Goal: Task Accomplishment & Management: Manage account settings

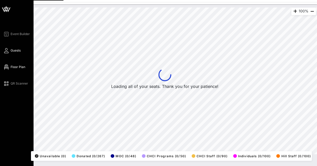
click at [14, 52] on span "Guests" at bounding box center [16, 50] width 10 height 5
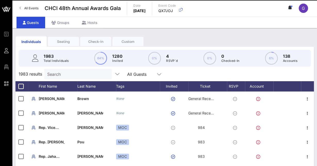
click at [56, 76] on input "Search" at bounding box center [77, 74] width 60 height 7
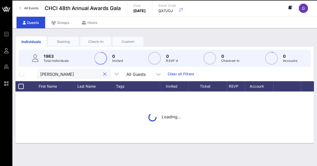
type input "[PERSON_NAME]"
click at [77, 74] on input "[PERSON_NAME]" at bounding box center [70, 74] width 60 height 7
click at [53, 74] on input "[PERSON_NAME]" at bounding box center [70, 74] width 60 height 7
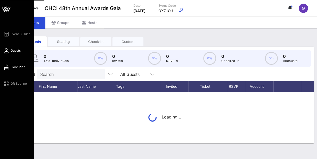
click at [7, 68] on icon at bounding box center [6, 67] width 6 height 1
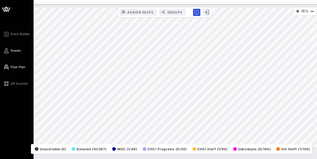
click at [7, 50] on icon at bounding box center [6, 50] width 6 height 1
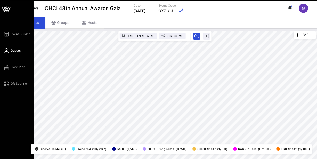
click at [7, 51] on icon at bounding box center [6, 50] width 6 height 1
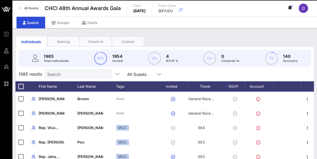
click at [101, 76] on input "Search" at bounding box center [77, 74] width 60 height 7
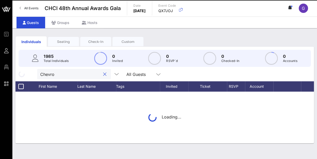
type input "Chevron"
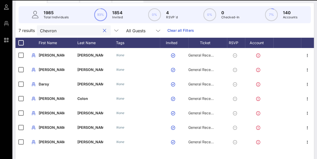
scroll to position [33, 0]
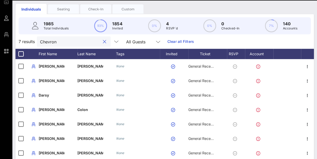
click at [104, 44] on div at bounding box center [104, 42] width 6 height 6
click at [103, 43] on button "clear icon" at bounding box center [104, 41] width 3 height 5
click at [102, 12] on div "Check-In" at bounding box center [95, 9] width 31 height 5
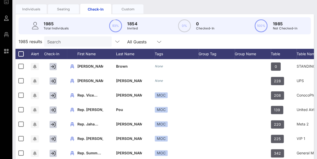
drag, startPoint x: 72, startPoint y: 40, endPoint x: 20, endPoint y: 41, distance: 51.9
click at [20, 14] on div "Individuals Seating Check-In Custom" at bounding box center [80, 9] width 129 height 10
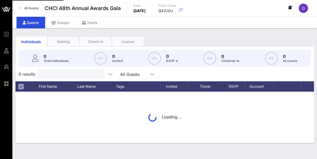
click at [50, 74] on input "text" at bounding box center [70, 74] width 60 height 7
paste input "Patrick O'connor"
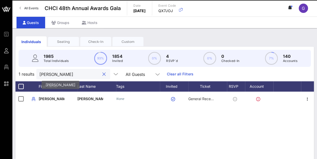
type input "Patrick O'connor"
click at [47, 101] on p "Patrick" at bounding box center [52, 99] width 26 height 14
click at [33, 99] on icon "button" at bounding box center [33, 99] width 6 height 6
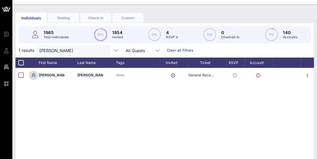
click at [33, 99] on div "P Patrick O'Connor None General Reception" at bounding box center [164, 145] width 299 height 155
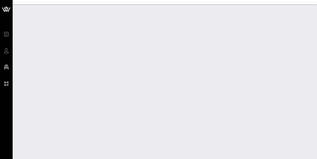
scroll to position [7533, 0]
